Goal: Transaction & Acquisition: Obtain resource

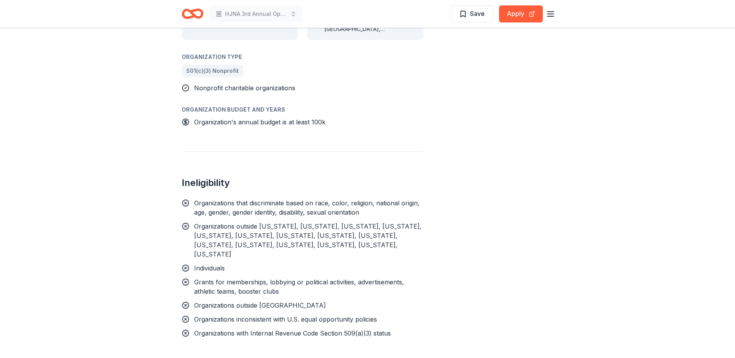
scroll to position [349, 0]
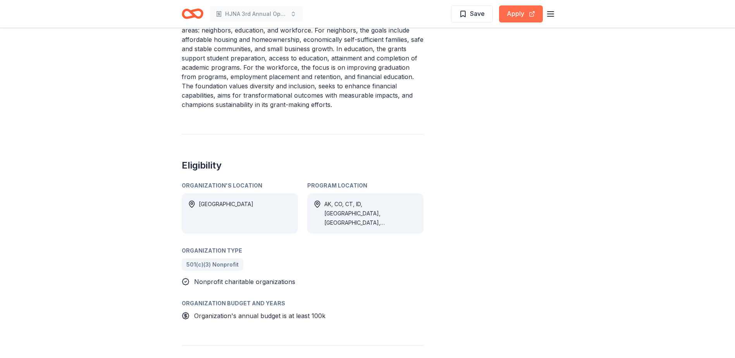
click at [516, 18] on button "Apply" at bounding box center [521, 13] width 44 height 17
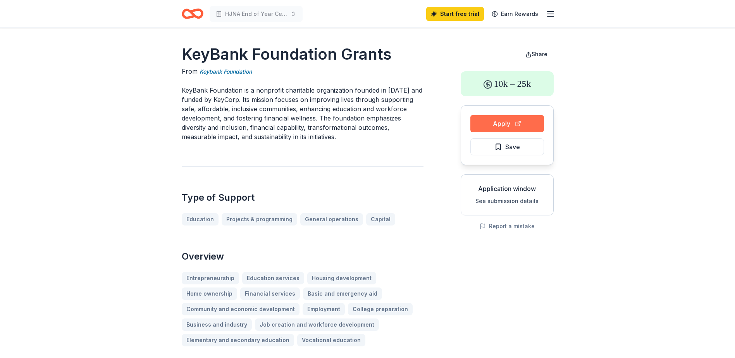
click at [482, 130] on button "Apply" at bounding box center [507, 123] width 74 height 17
